Goal: Task Accomplishment & Management: Manage account settings

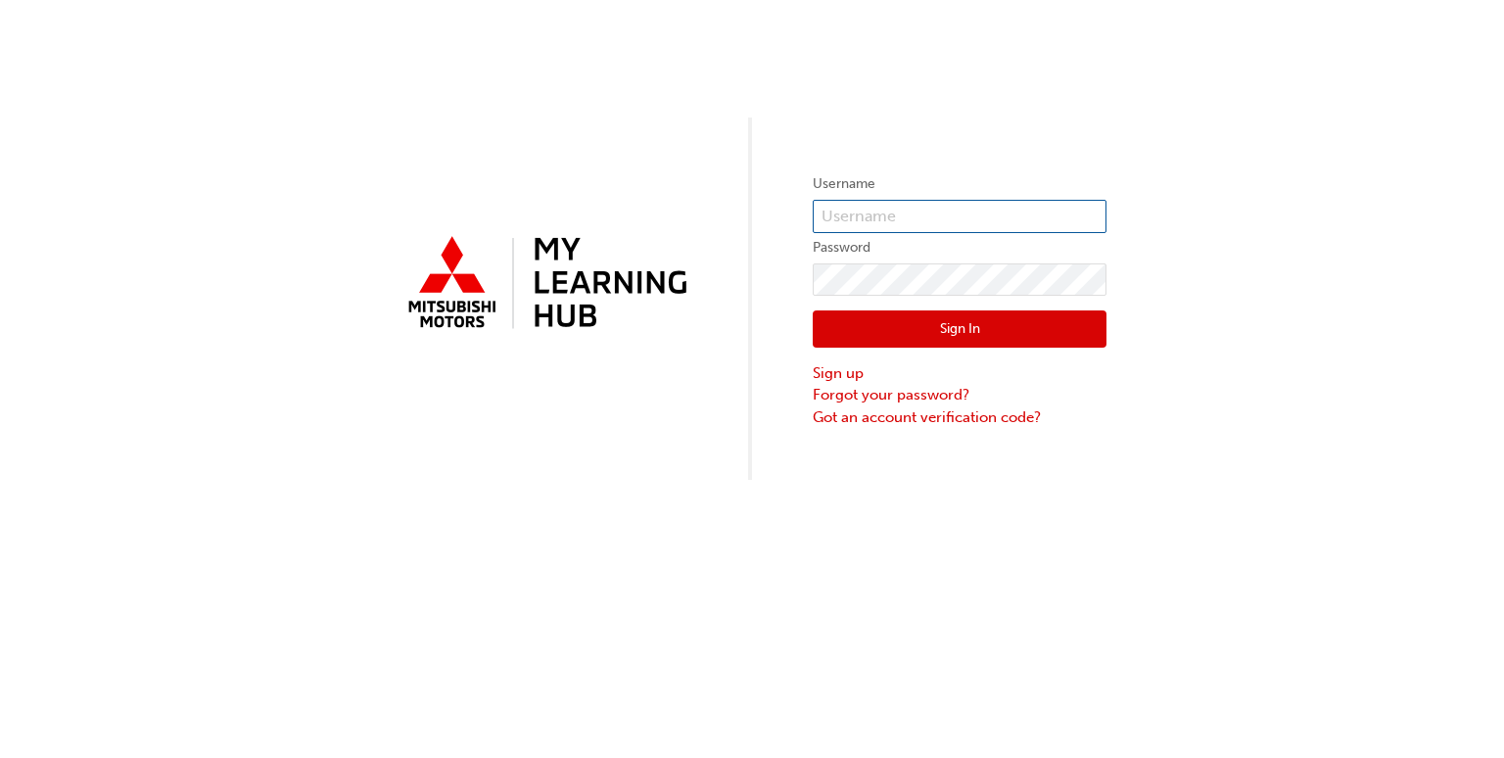
click at [897, 201] on input "text" at bounding box center [959, 216] width 294 height 33
click at [848, 217] on input "Miysubishi" at bounding box center [959, 216] width 294 height 33
type input "Mitsubishi"
drag, startPoint x: 1466, startPoint y: 0, endPoint x: 1118, endPoint y: 70, distance: 355.5
click at [1118, 70] on div "Username Password Sign In Sign up Forgot your password? Got an account verifica…" at bounding box center [752, 240] width 1504 height 480
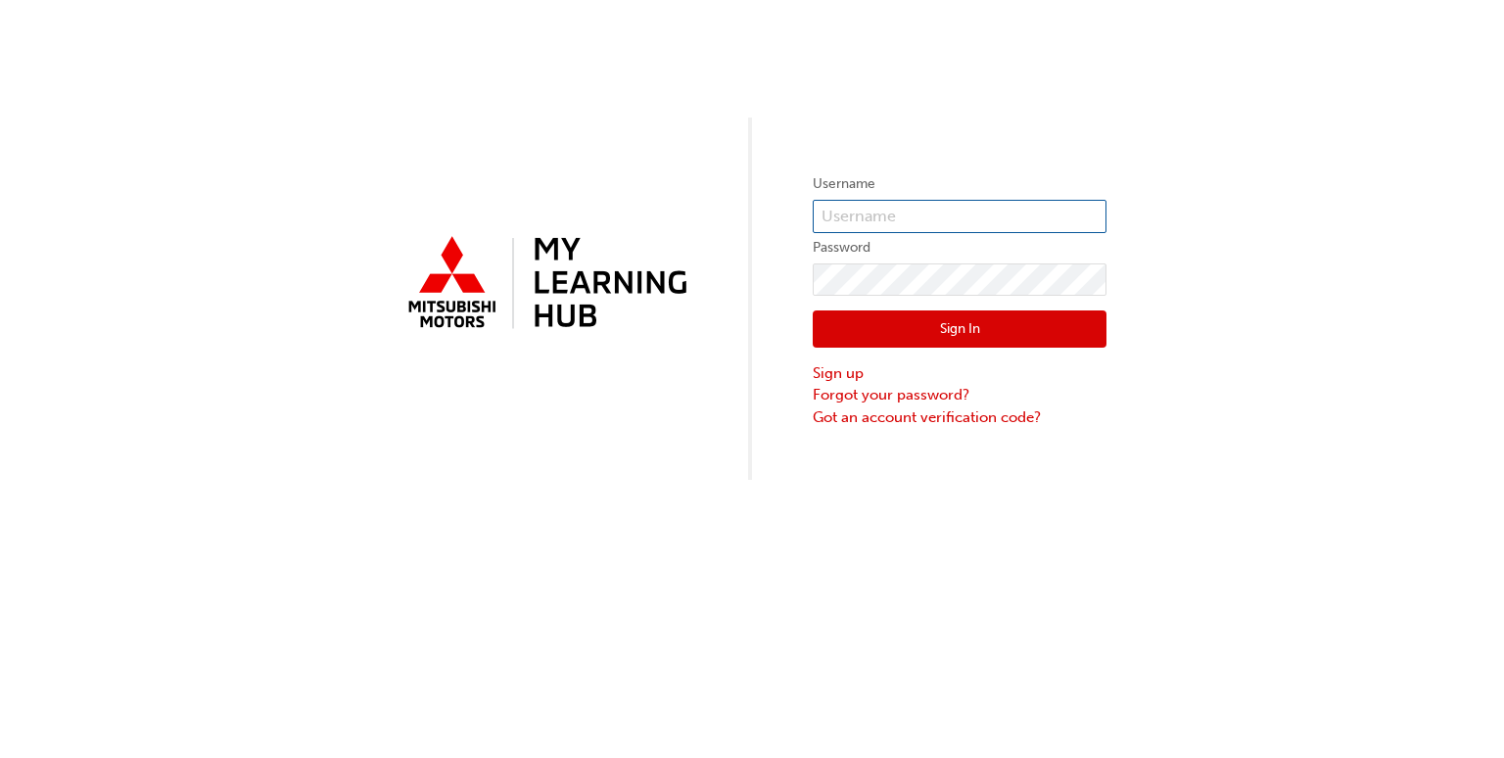
click at [859, 206] on input "text" at bounding box center [959, 216] width 294 height 33
type input "Mitsubishi1"
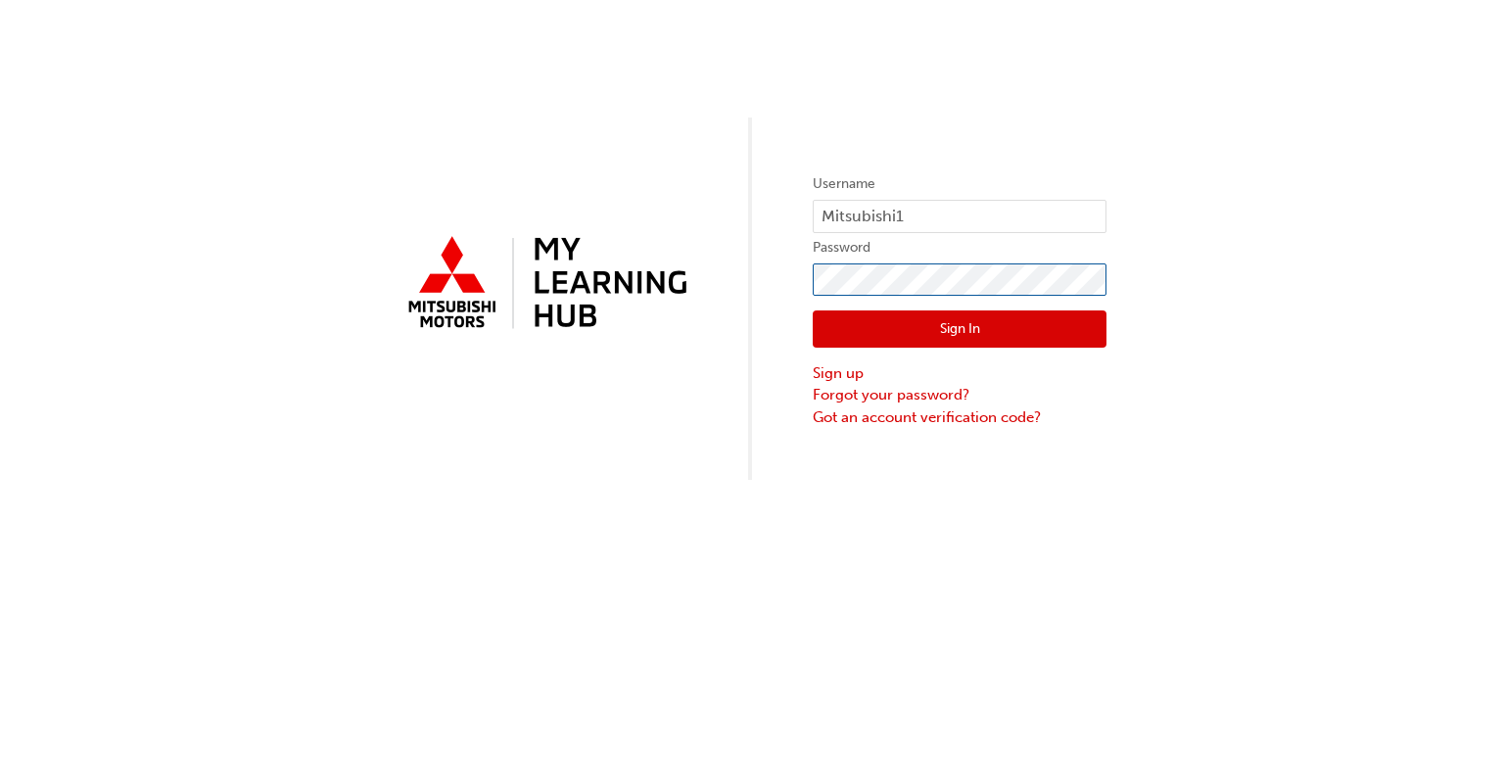
click button "Sign In" at bounding box center [959, 328] width 294 height 37
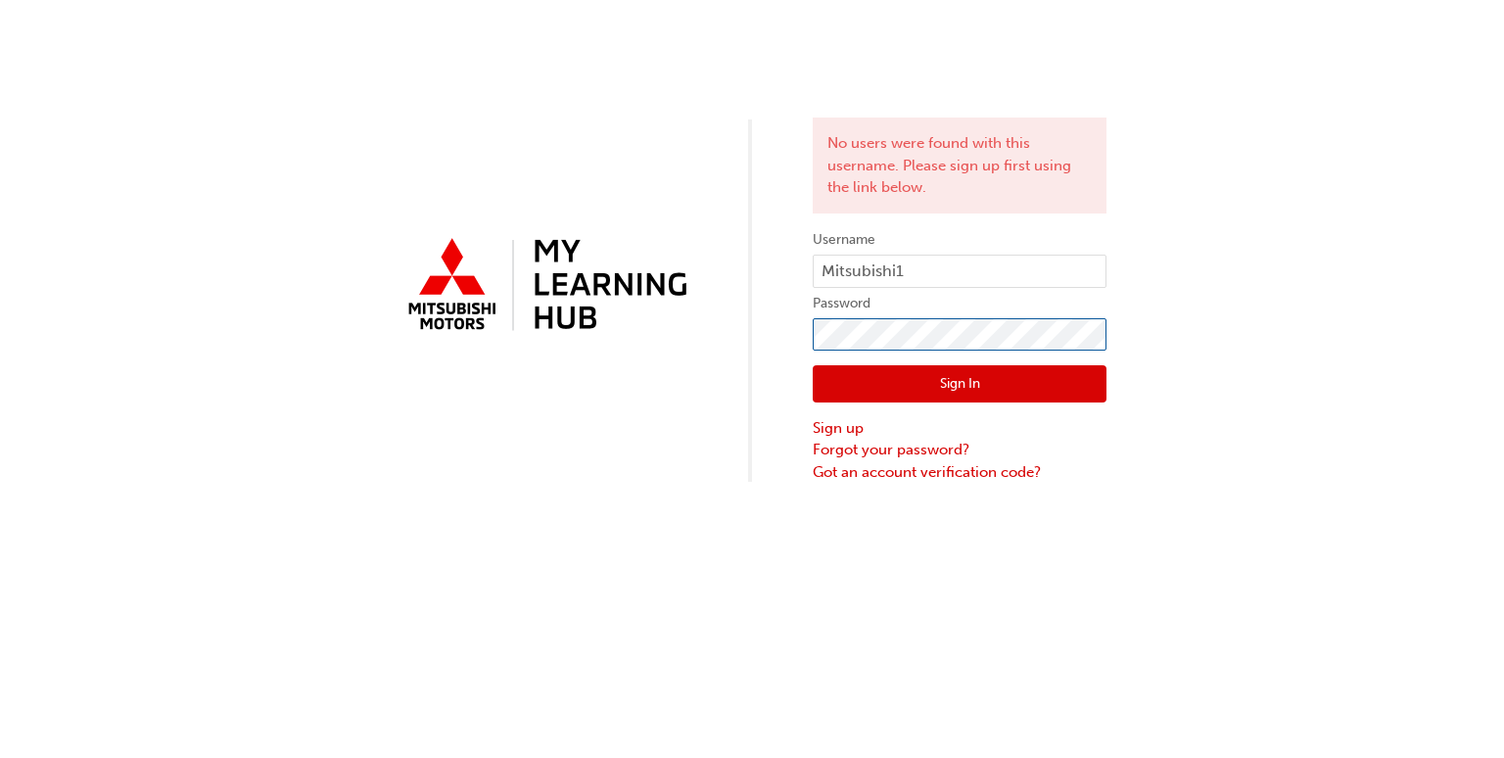
click button "Sign In" at bounding box center [959, 383] width 294 height 37
click at [931, 263] on input "Mitsubishi1" at bounding box center [959, 271] width 294 height 33
type input "M"
type input "0005838537"
click button "Sign In" at bounding box center [959, 383] width 294 height 37
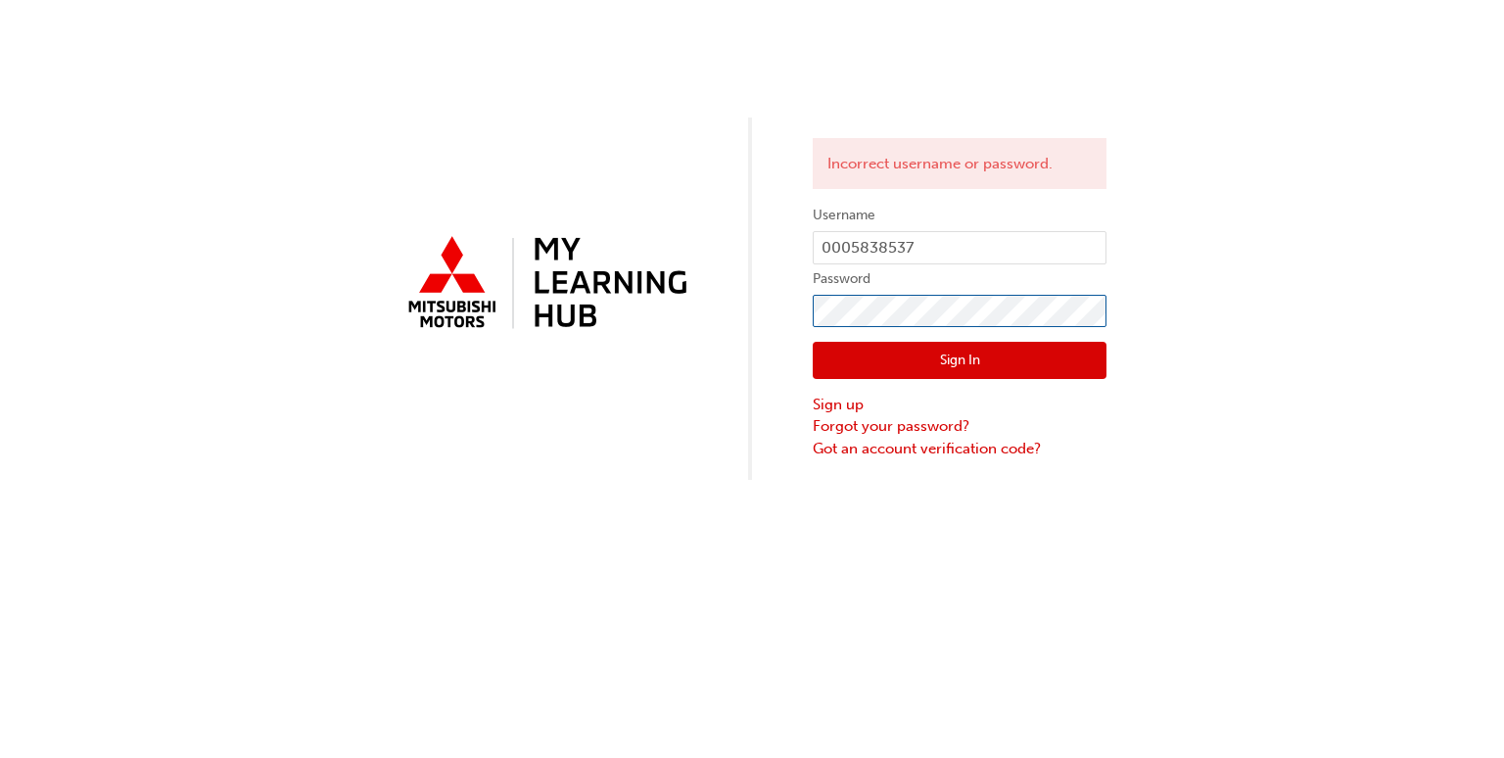
click button "Sign In" at bounding box center [959, 360] width 294 height 37
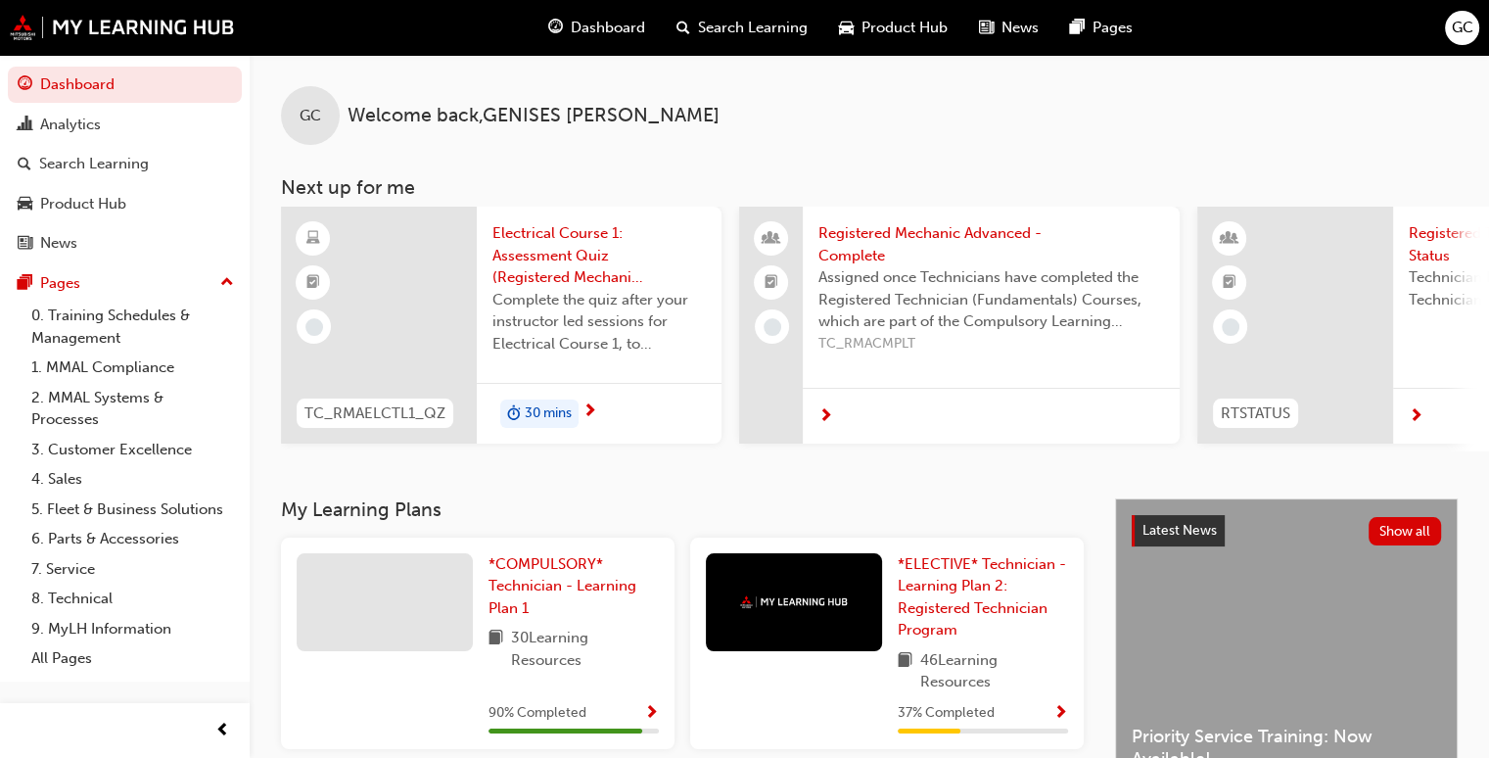
click at [1488, 498] on div "GC Welcome back , [PERSON_NAME] Next up for me TC_RMAELCTL1_QZ Electrical Cours…" at bounding box center [869, 276] width 1239 height 443
